Goal: Transaction & Acquisition: Purchase product/service

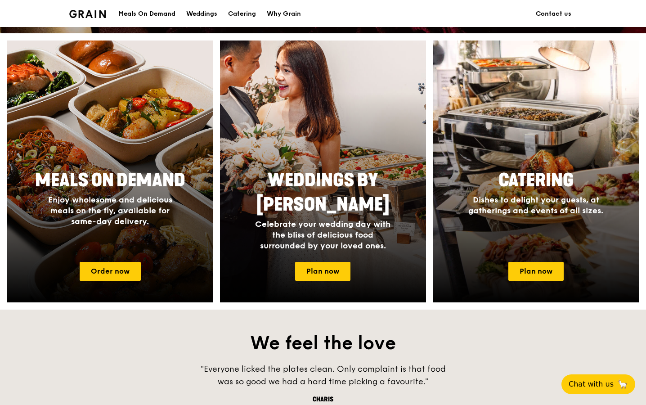
scroll to position [365, 0]
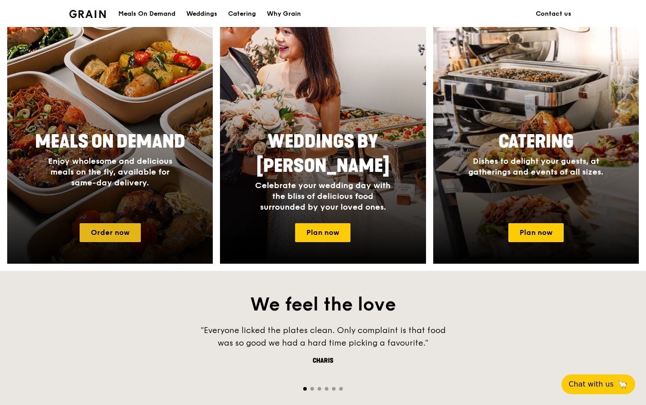
click at [120, 232] on link "Order now" at bounding box center [110, 232] width 61 height 19
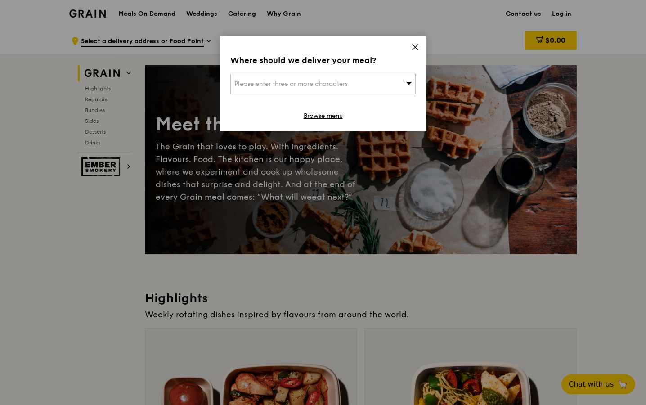
click at [415, 47] on icon at bounding box center [414, 47] width 5 height 5
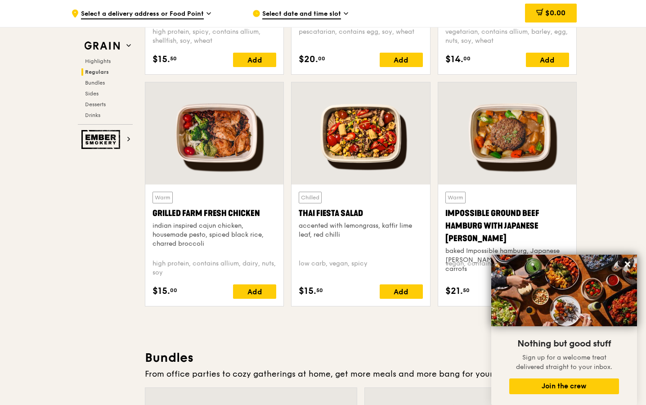
scroll to position [981, 0]
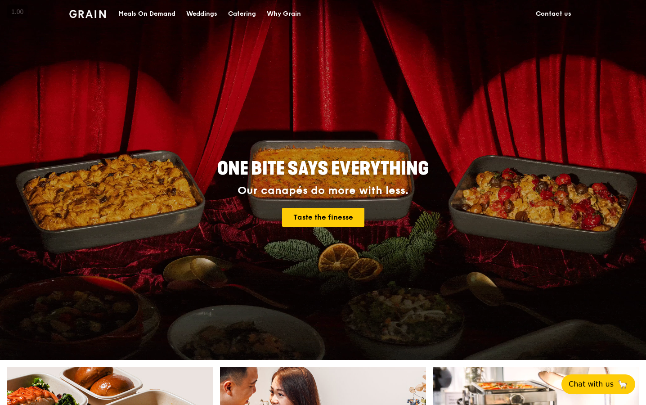
click at [281, 256] on div "ONE BITE SAYS EVERYTHING Our canapés do more with less. Taste the finesse" at bounding box center [323, 193] width 446 height 333
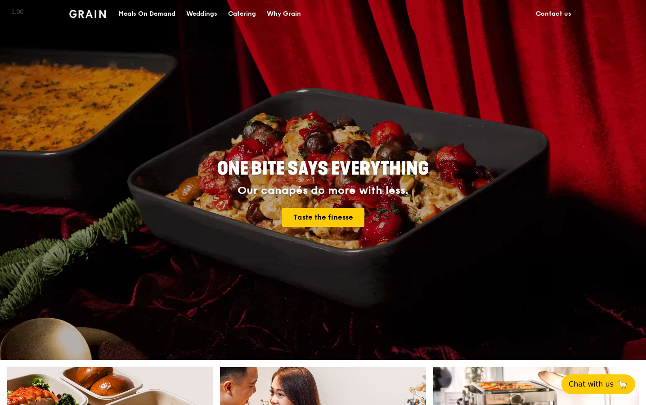
click at [155, 14] on div "Meals On Demand" at bounding box center [146, 13] width 57 height 27
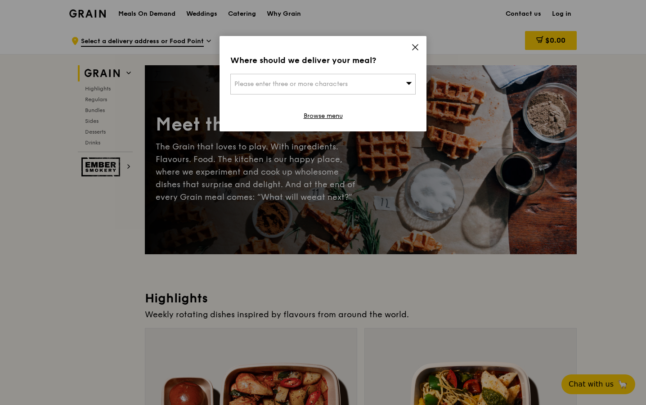
click at [420, 49] on div "Where should we deliver your meal? Please enter three or more characters Browse…" at bounding box center [322, 83] width 207 height 95
click at [419, 49] on div "Where should we deliver your meal? Please enter three or more characters Browse…" at bounding box center [322, 83] width 207 height 95
click at [414, 48] on icon at bounding box center [415, 47] width 8 height 8
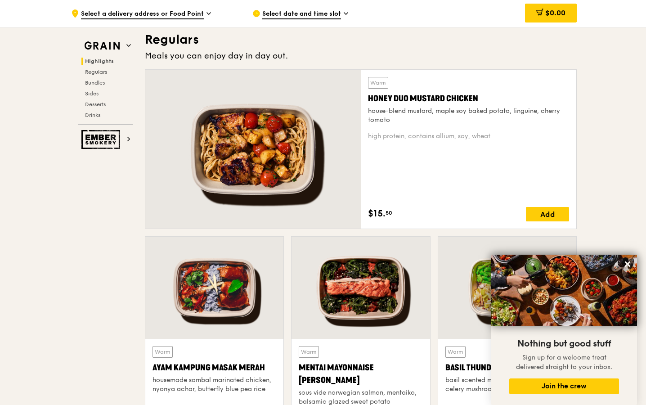
scroll to position [574, 0]
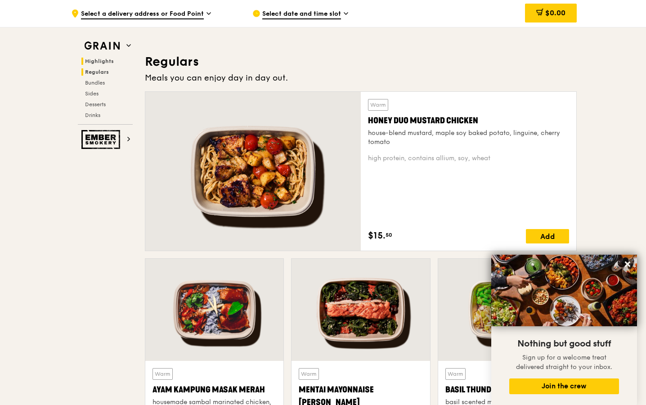
click at [102, 74] on span "Regulars" at bounding box center [97, 72] width 24 height 6
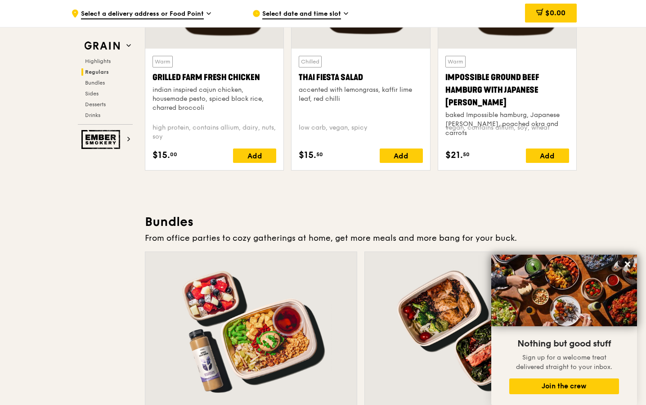
scroll to position [1112, 0]
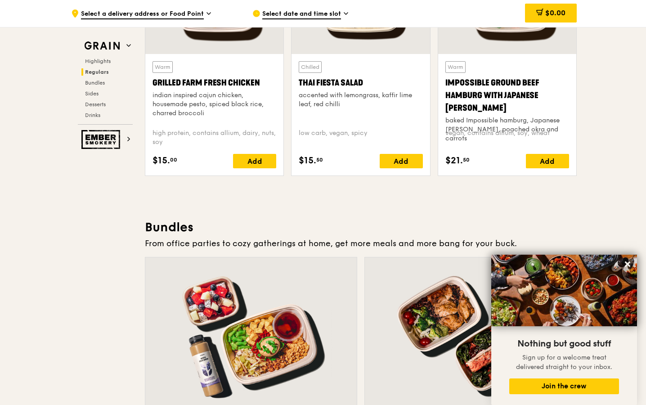
click at [489, 91] on div "Impossible Ground Beef Hamburg with Japanese [PERSON_NAME]" at bounding box center [507, 95] width 124 height 38
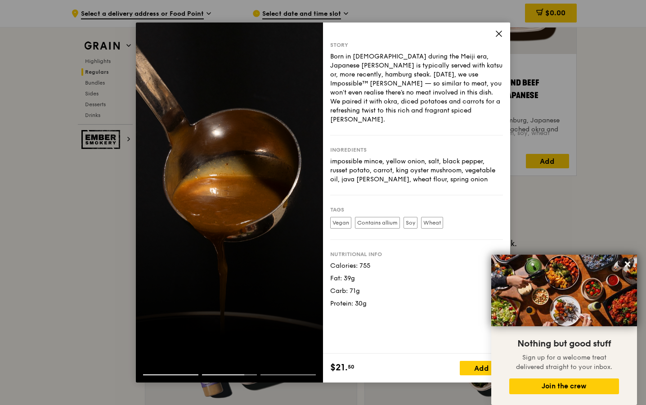
click at [348, 217] on label "Vegan" at bounding box center [340, 223] width 21 height 12
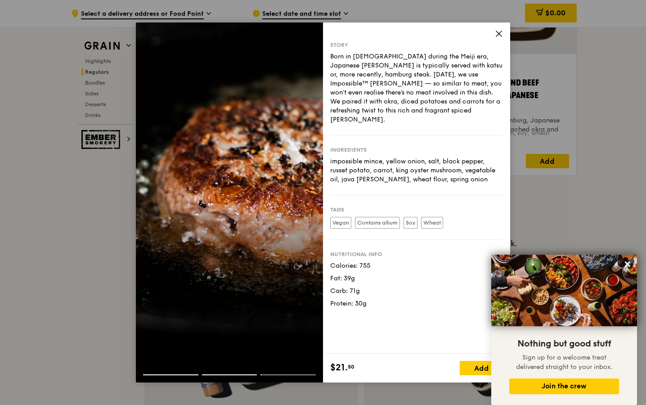
click at [502, 34] on icon at bounding box center [499, 34] width 8 height 8
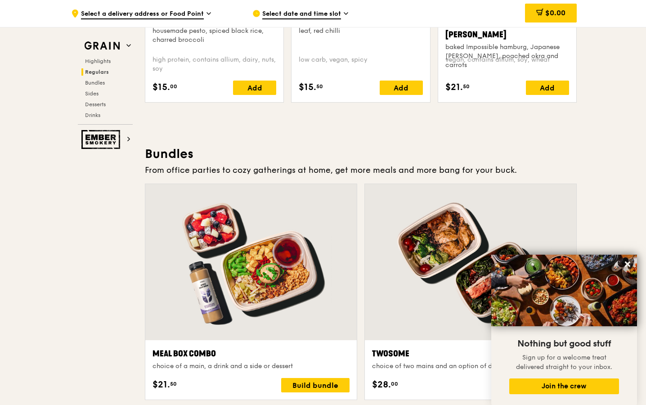
scroll to position [1251, 0]
